Goal: Information Seeking & Learning: Understand process/instructions

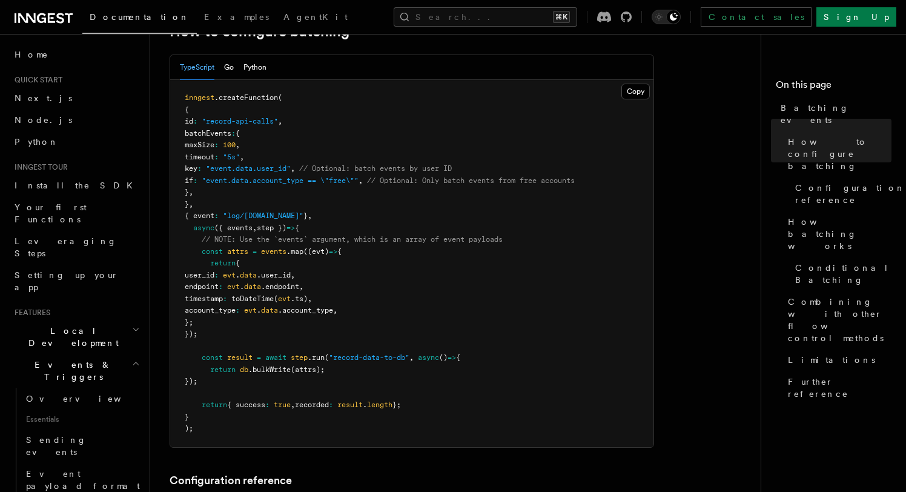
scroll to position [244, 0]
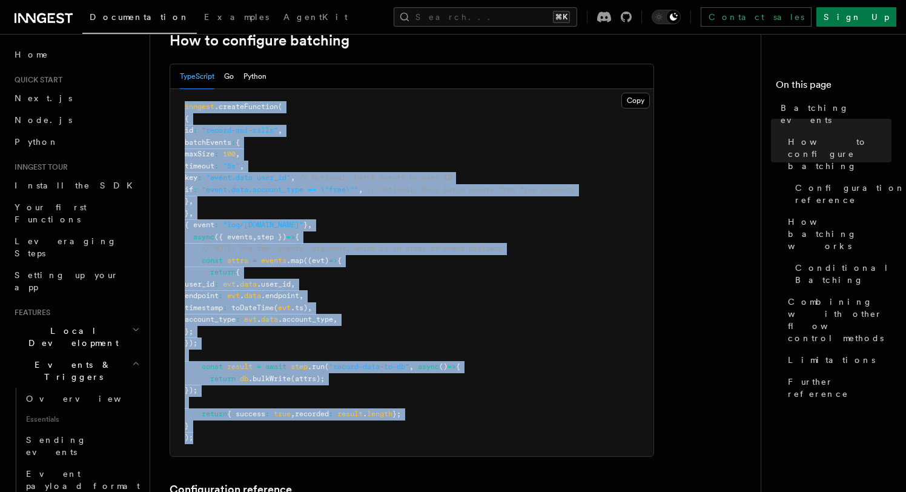
drag, startPoint x: 195, startPoint y: 442, endPoint x: 180, endPoint y: 111, distance: 330.8
click at [180, 111] on pre "inngest .createFunction ( { id : "record-api-calls" , batchEvents : { maxSize :…" at bounding box center [411, 272] width 483 height 367
copy code "inngest .createFunction ( { id : "record-api-calls" , batchEvents : { maxSize :…"
click at [349, 244] on span "// NOTE: Use the `events` argument, which is an array of event payloads" at bounding box center [352, 248] width 301 height 8
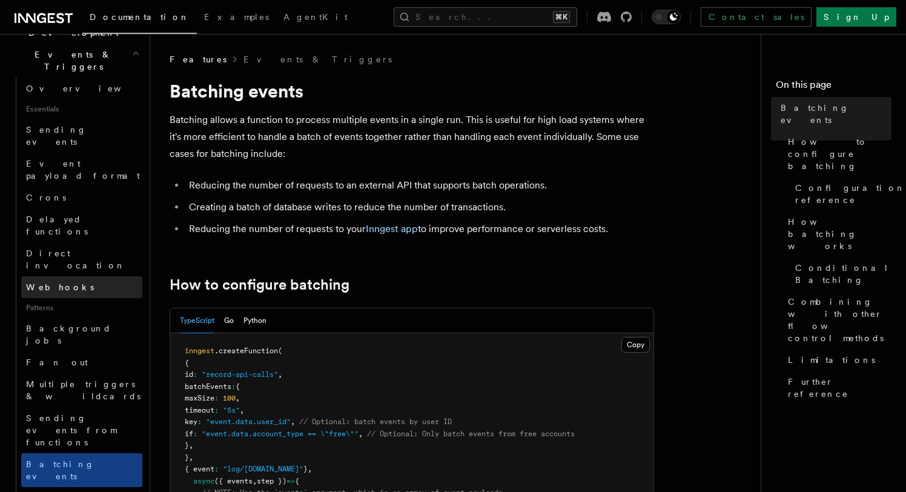
scroll to position [316, 0]
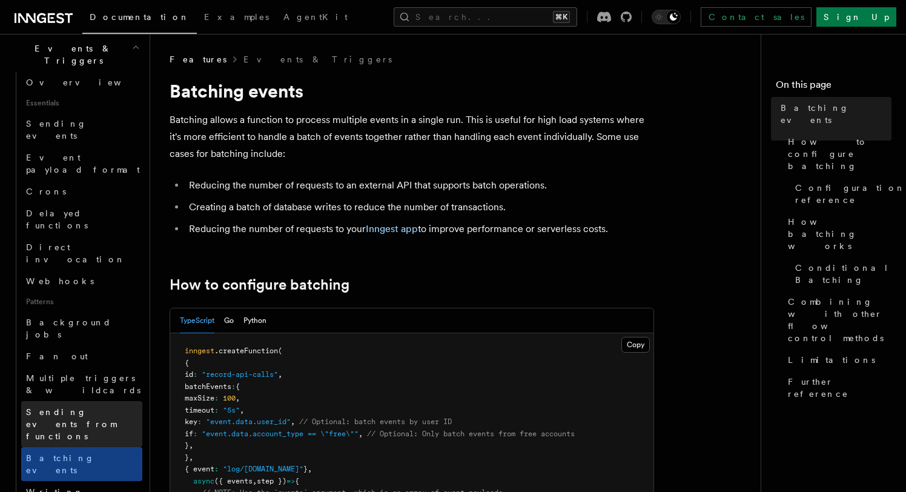
click at [87, 407] on span "Sending events from functions" at bounding box center [71, 424] width 90 height 34
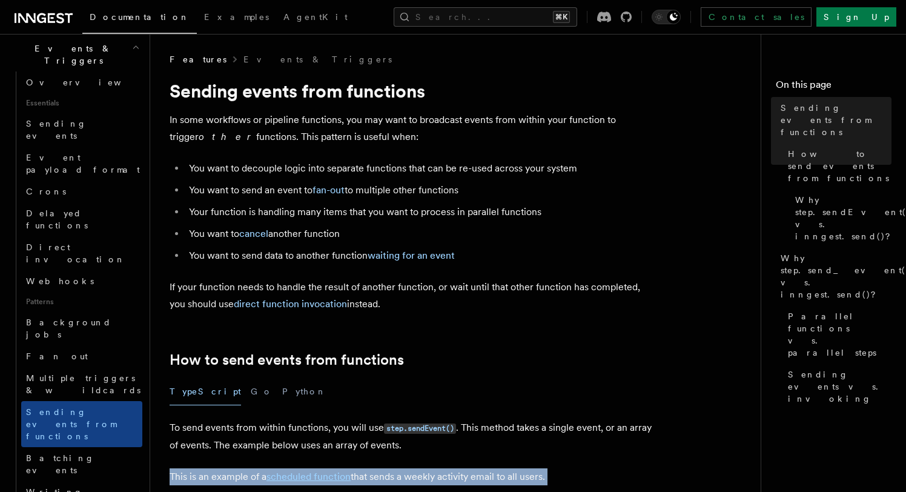
drag, startPoint x: 196, startPoint y: 435, endPoint x: 186, endPoint y: 467, distance: 33.5
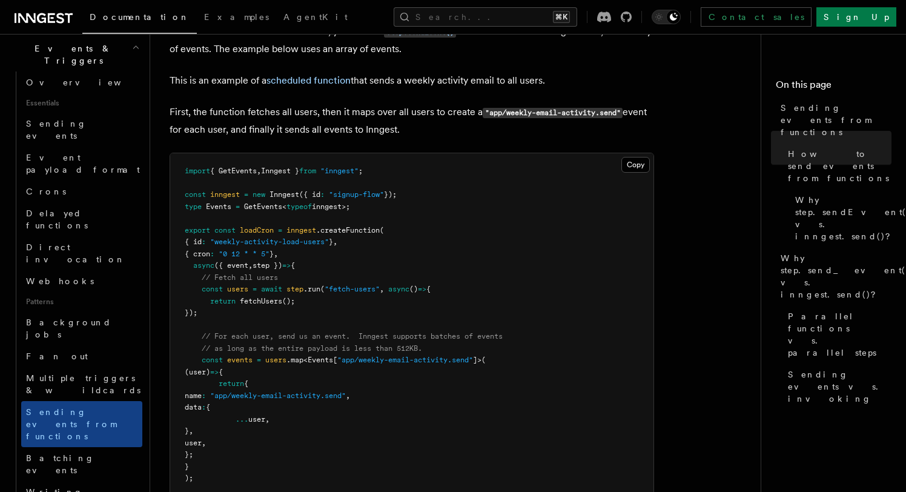
click at [200, 404] on span "data" at bounding box center [193, 407] width 17 height 8
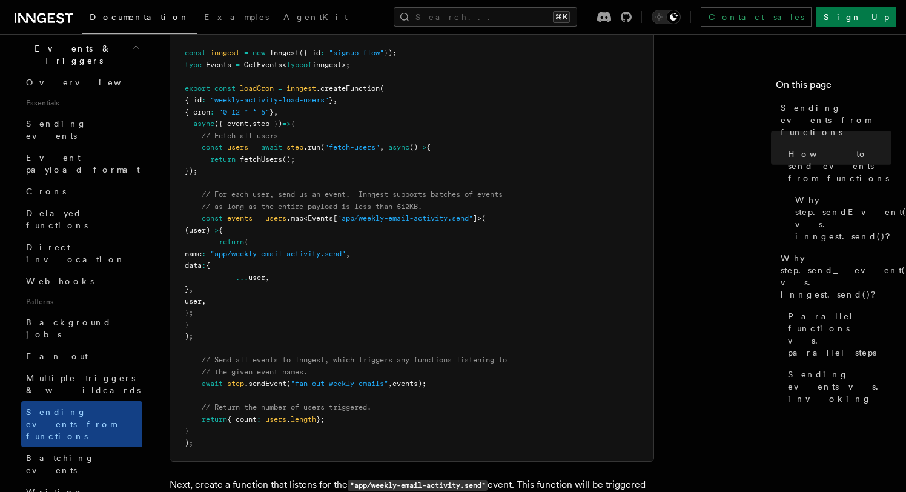
scroll to position [539, 0]
drag, startPoint x: 444, startPoint y: 383, endPoint x: 202, endPoint y: 199, distance: 303.7
click at [202, 199] on pre "import { GetEvents , Inngest } from "inngest" ; const inngest = new Inngest ({ …" at bounding box center [411, 234] width 483 height 449
copy code "// For each user, send us an event. Inngest supports batches of events // as lo…"
click at [251, 361] on span "// Send all events to Inngest, which triggers any functions listening to" at bounding box center [354, 358] width 305 height 8
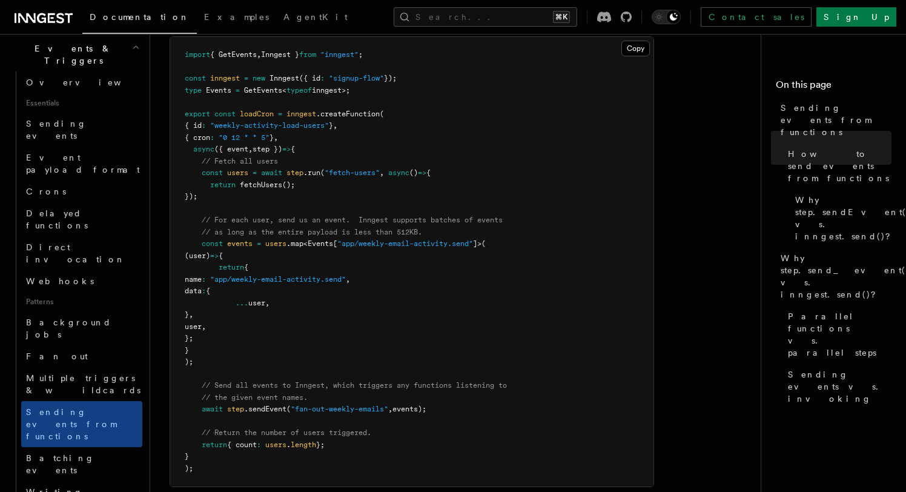
scroll to position [509, 0]
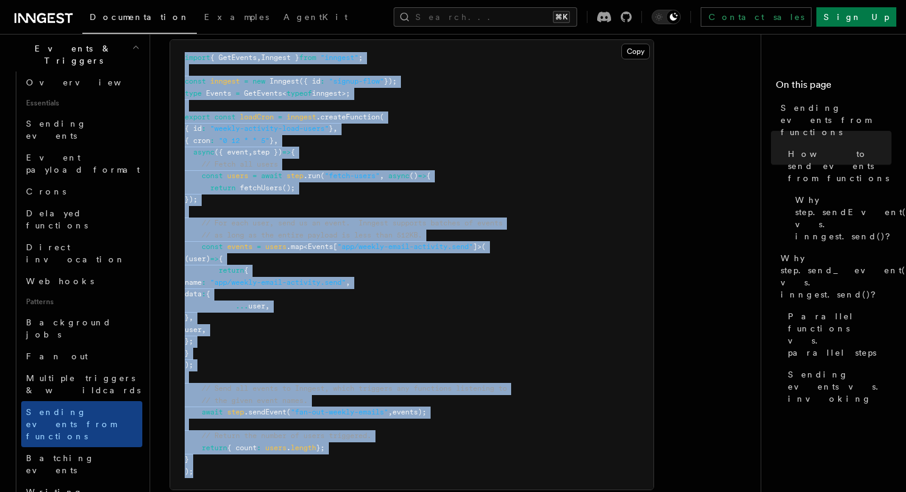
drag, startPoint x: 205, startPoint y: 471, endPoint x: 166, endPoint y: 56, distance: 416.4
copy code "import { GetEvents , Inngest } from "inngest" ; const inngest = new Inngest ({ …"
